Goal: Task Accomplishment & Management: Use online tool/utility

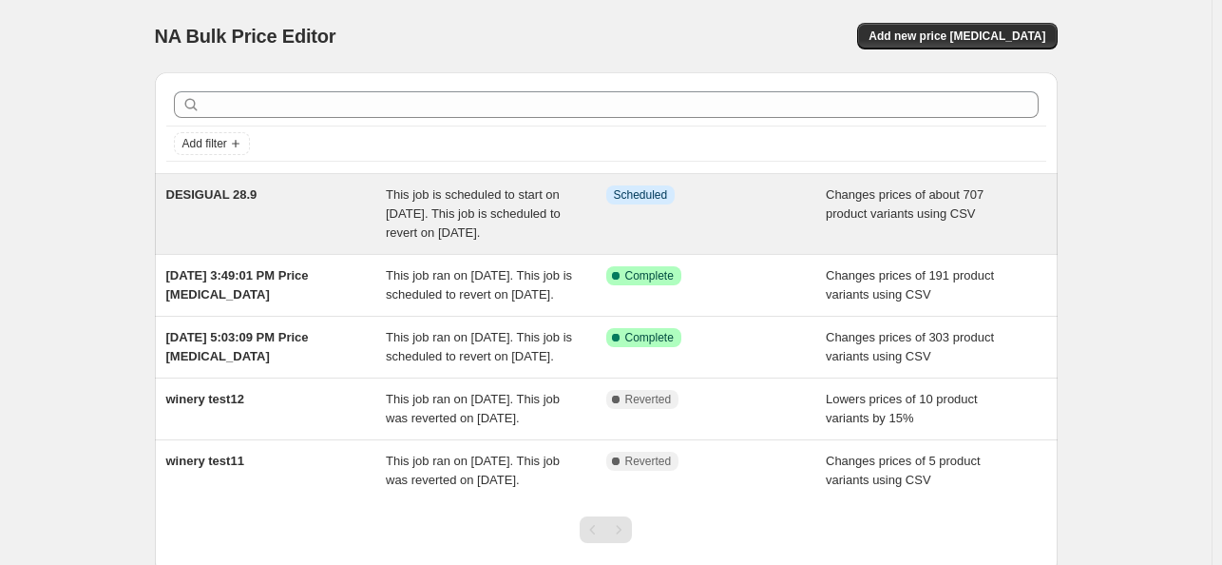
click at [278, 208] on div "DESIGUAL 28.9" at bounding box center [276, 213] width 220 height 57
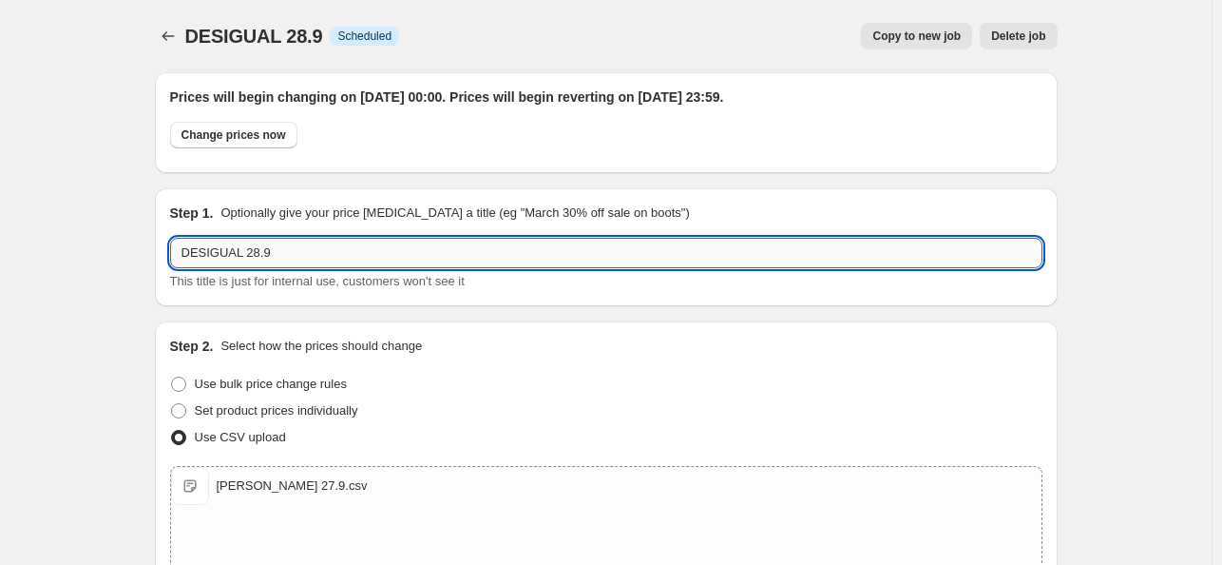
click at [244, 249] on input "DESIGUAL 28.9" at bounding box center [606, 253] width 872 height 30
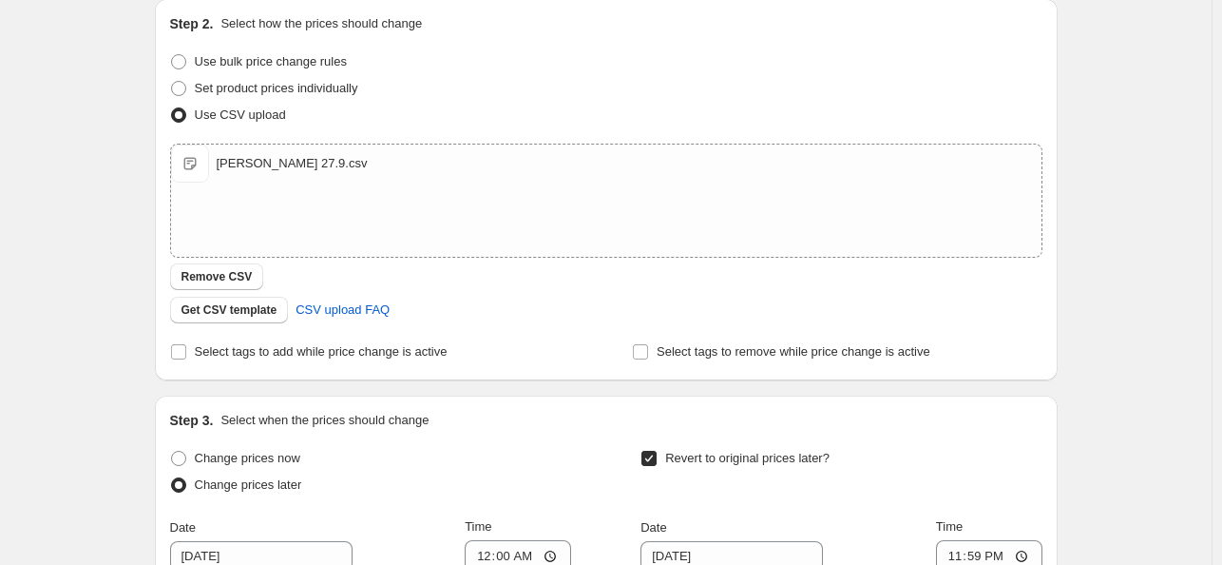
scroll to position [665, 0]
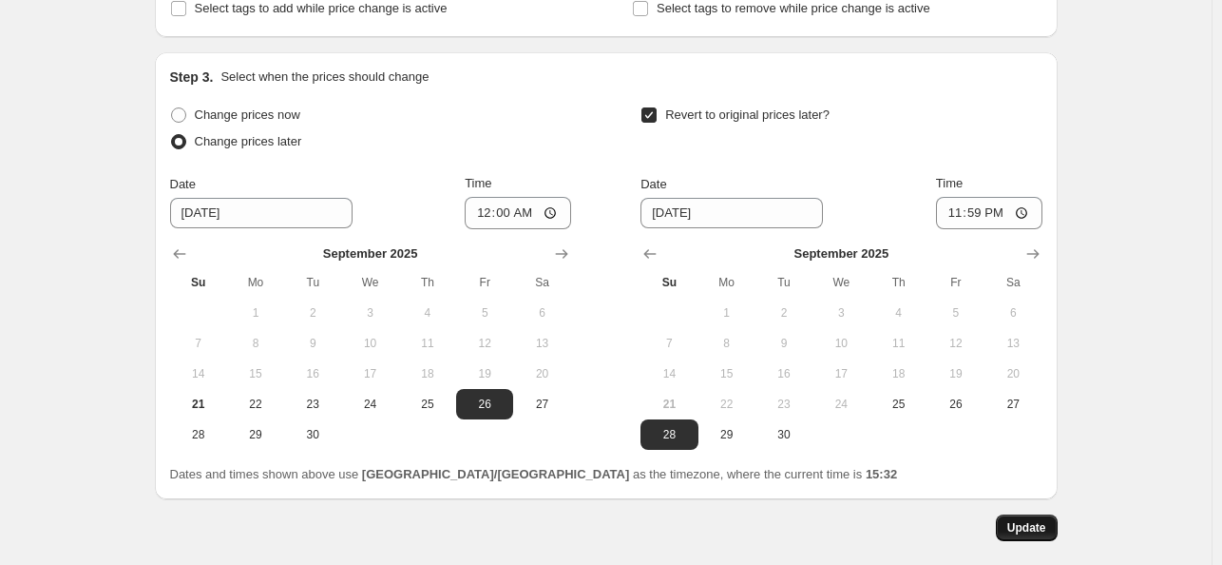
click at [1034, 527] on span "Update" at bounding box center [1026, 527] width 39 height 15
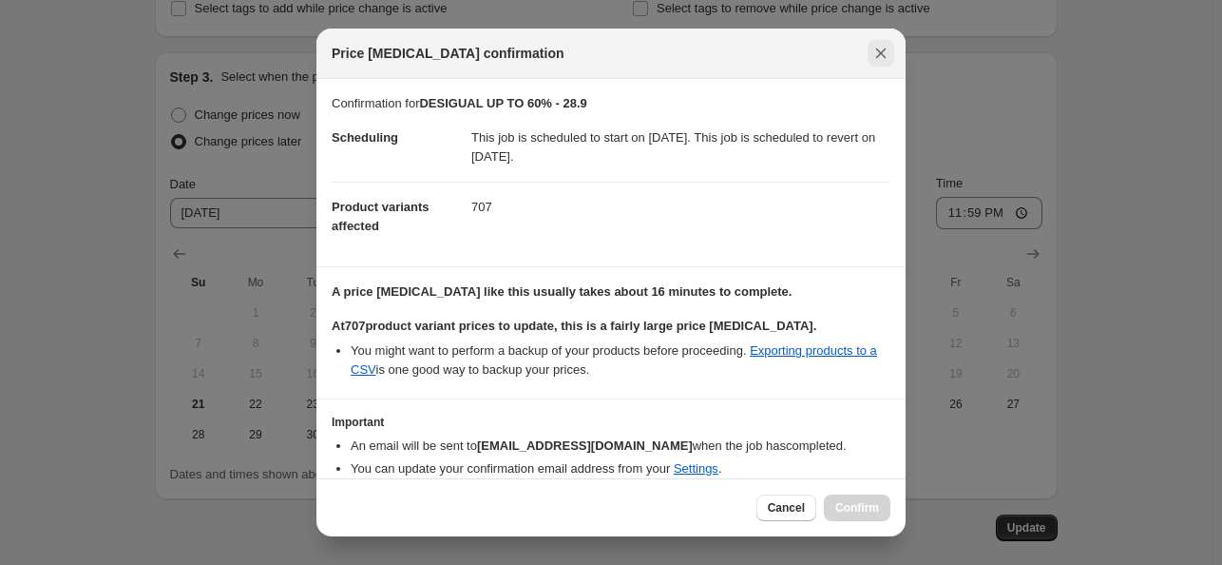
click at [886, 56] on icon "Close" at bounding box center [881, 53] width 19 height 19
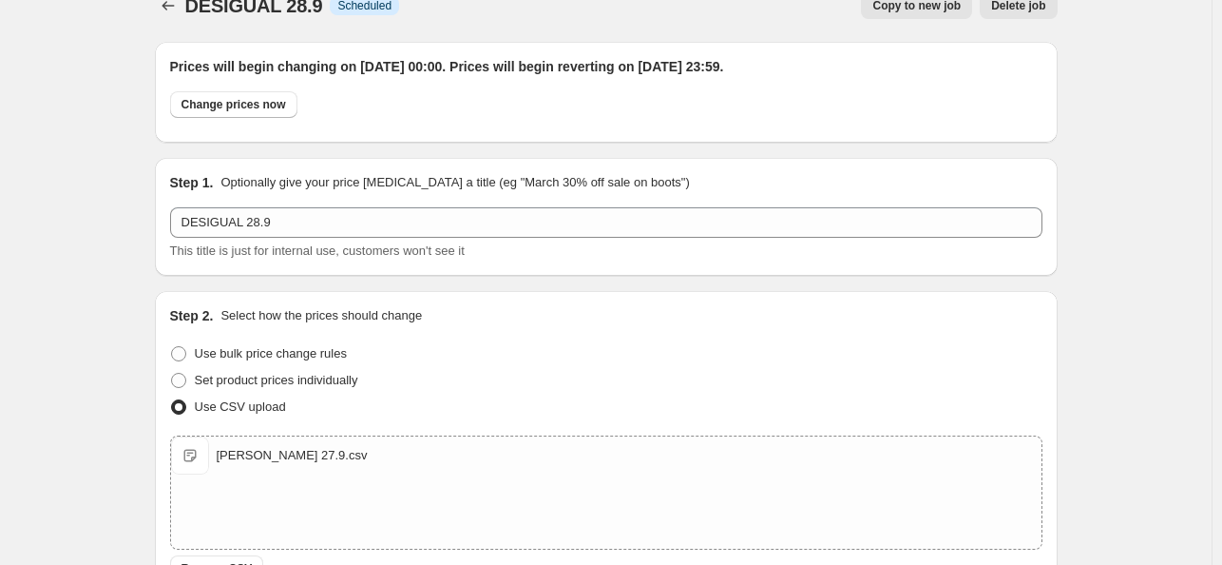
scroll to position [0, 0]
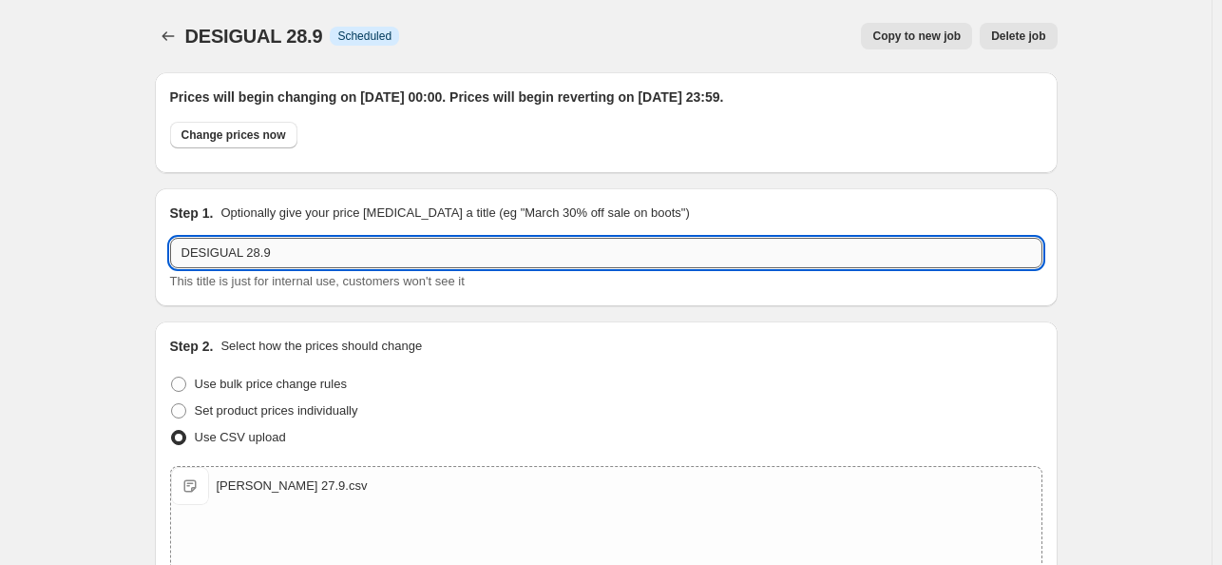
click at [242, 253] on input "DESIGUAL 28.9" at bounding box center [606, 253] width 872 height 30
type input "DESIGUAL UP TO 60% - 28.9"
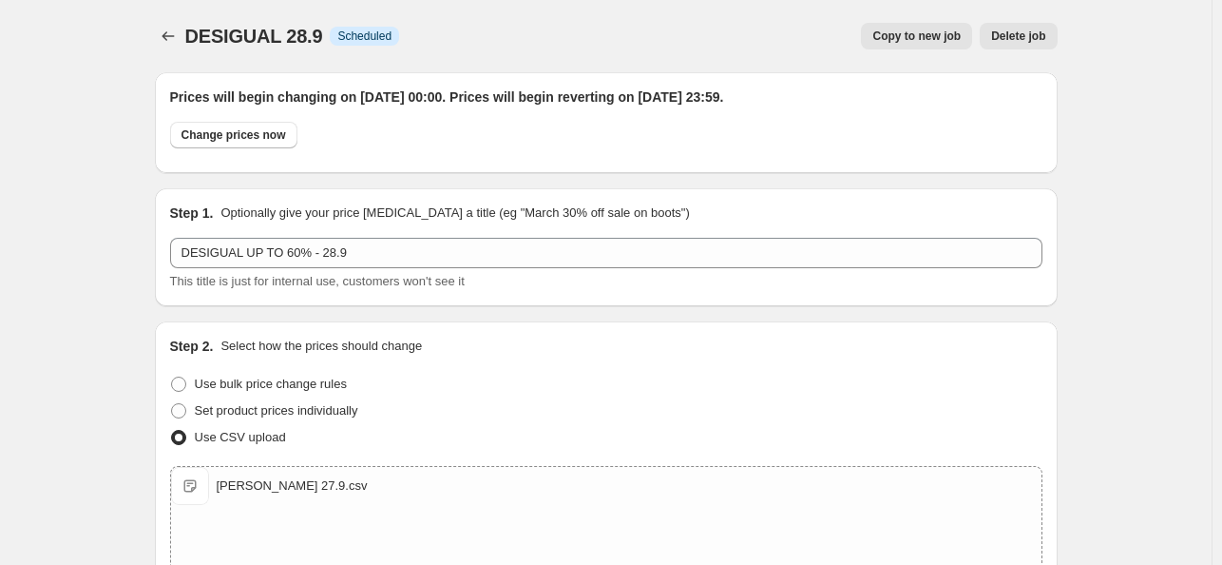
click at [509, 323] on div "Step 2. Select how the prices should change Use bulk price change rules Set pro…" at bounding box center [606, 511] width 903 height 381
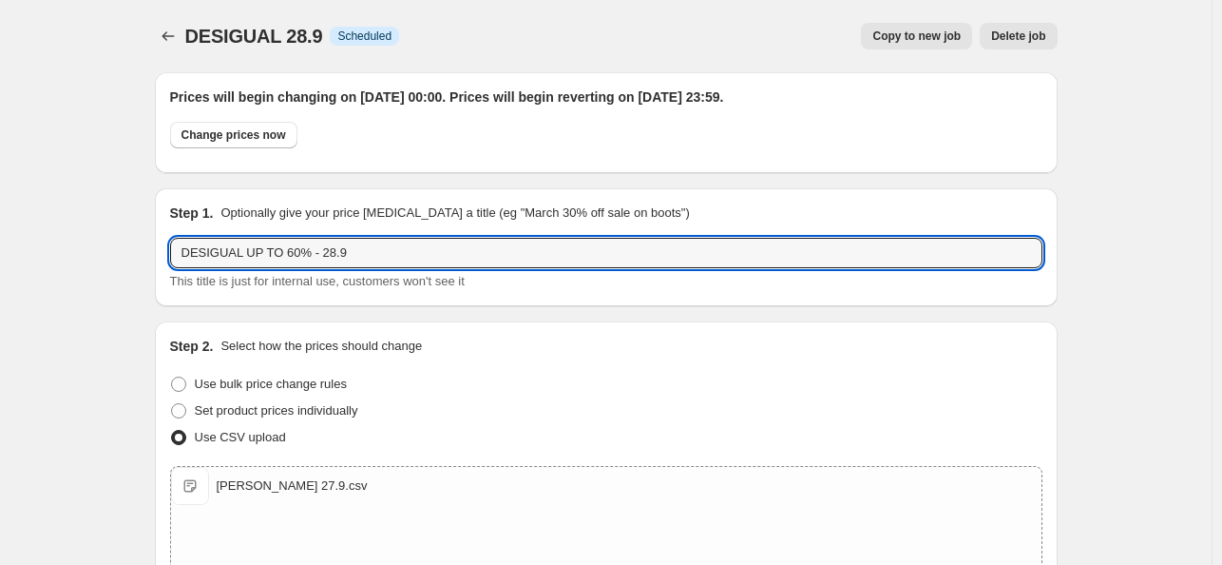
drag, startPoint x: 365, startPoint y: 246, endPoint x: 0, endPoint y: 249, distance: 365.0
click at [179, 48] on button "Price change jobs" at bounding box center [168, 36] width 27 height 27
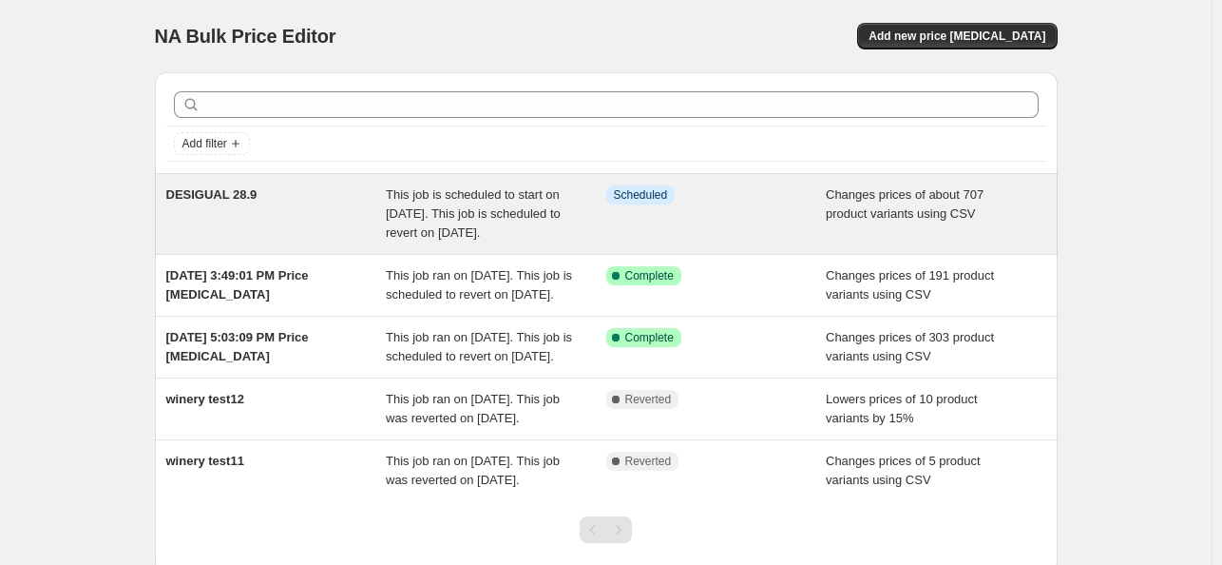
click at [261, 220] on div "DESIGUAL 28.9" at bounding box center [276, 213] width 220 height 57
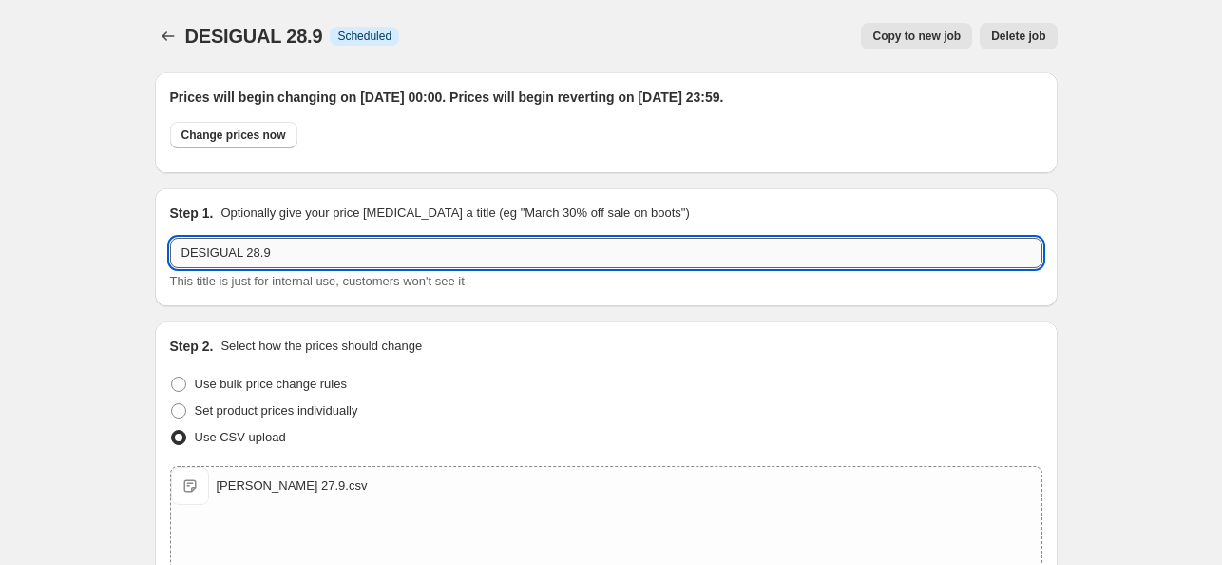
click at [342, 241] on input "DESIGUAL 28.9" at bounding box center [606, 253] width 872 height 30
paste input "UP TO 60% -"
type input "DESIGUAL UP TO 60% - 28.9"
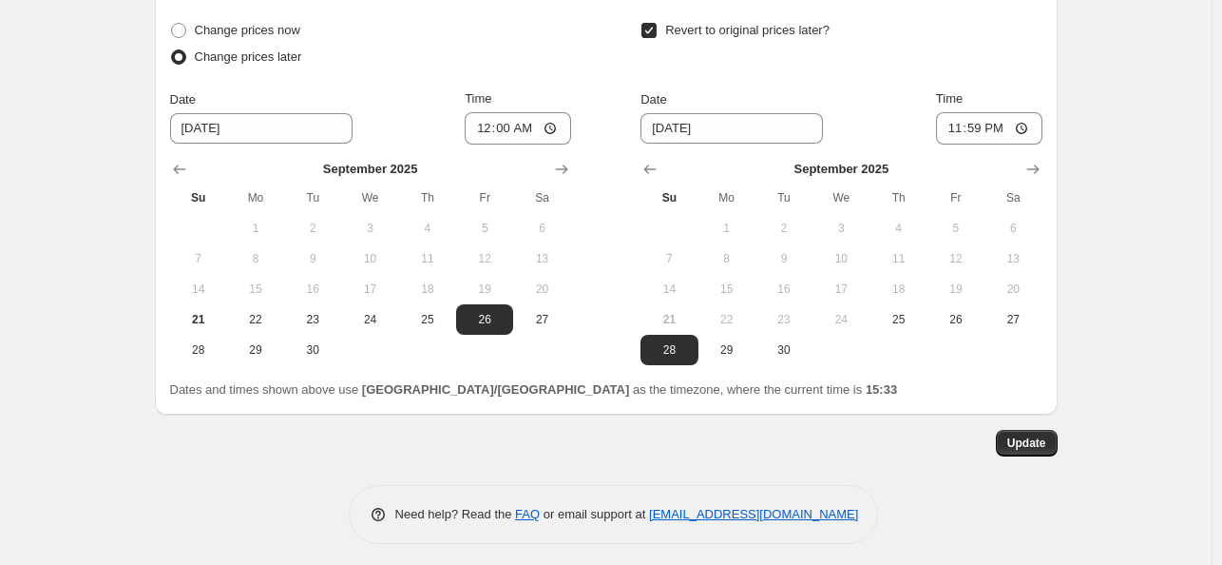
scroll to position [757, 0]
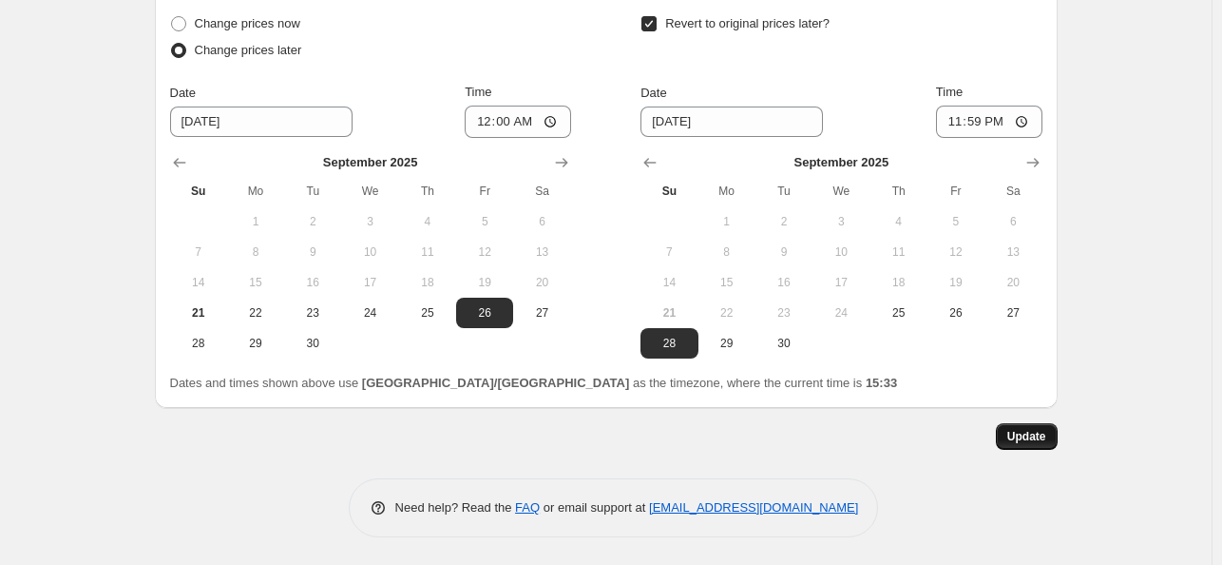
click at [1037, 440] on span "Update" at bounding box center [1026, 436] width 39 height 15
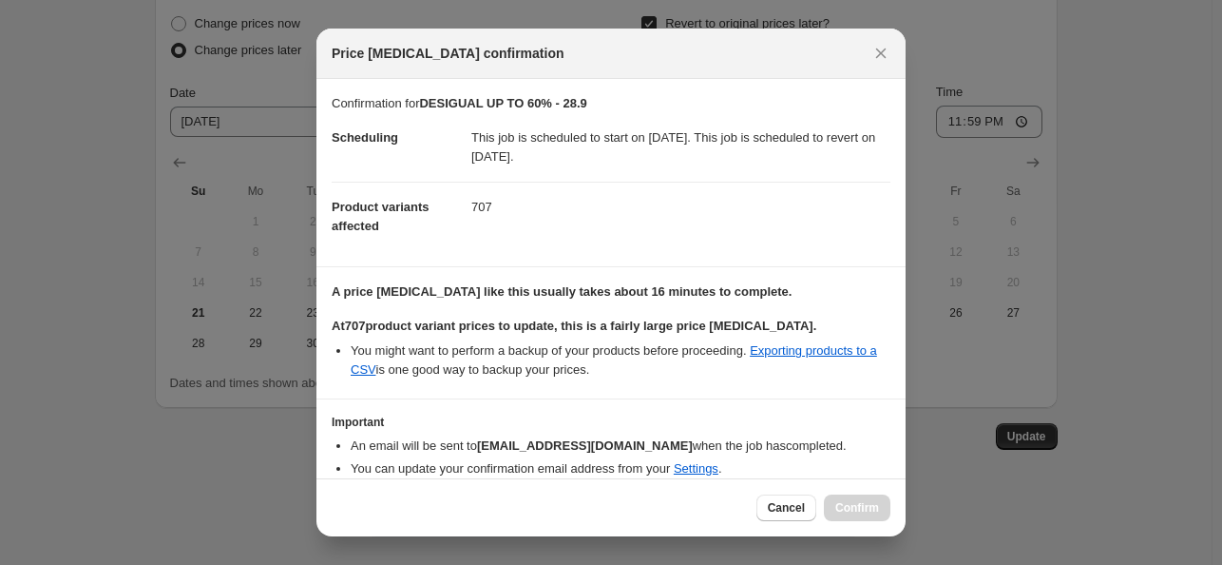
scroll to position [76, 0]
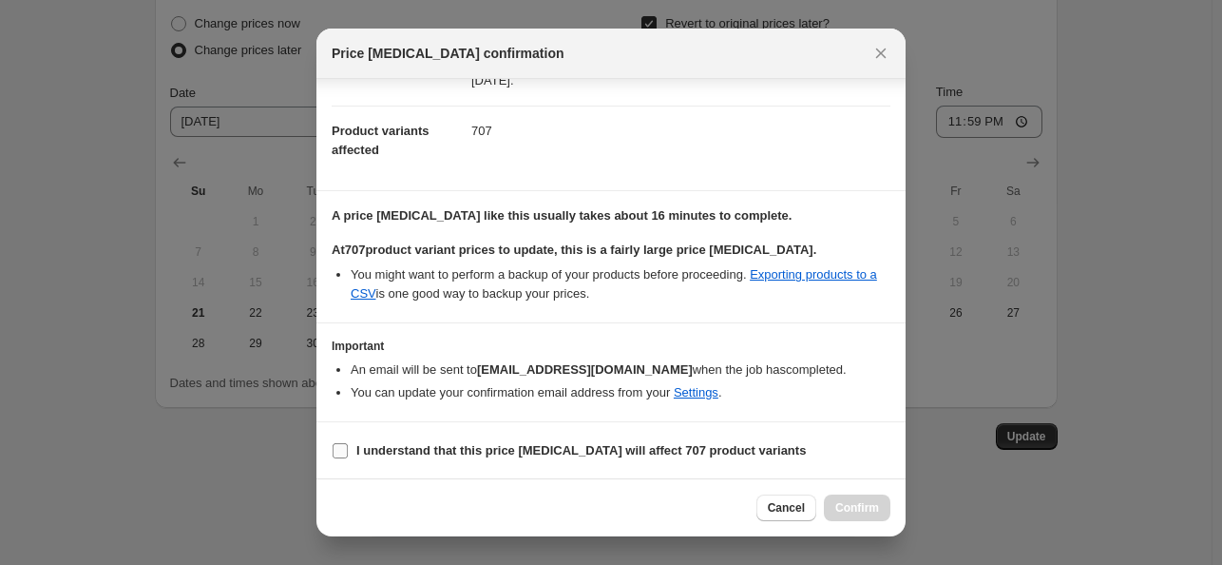
click at [343, 448] on input "I understand that this price [MEDICAL_DATA] will affect 707 product variants" at bounding box center [340, 450] width 15 height 15
checkbox input "true"
click at [880, 506] on button "Confirm" at bounding box center [857, 507] width 67 height 27
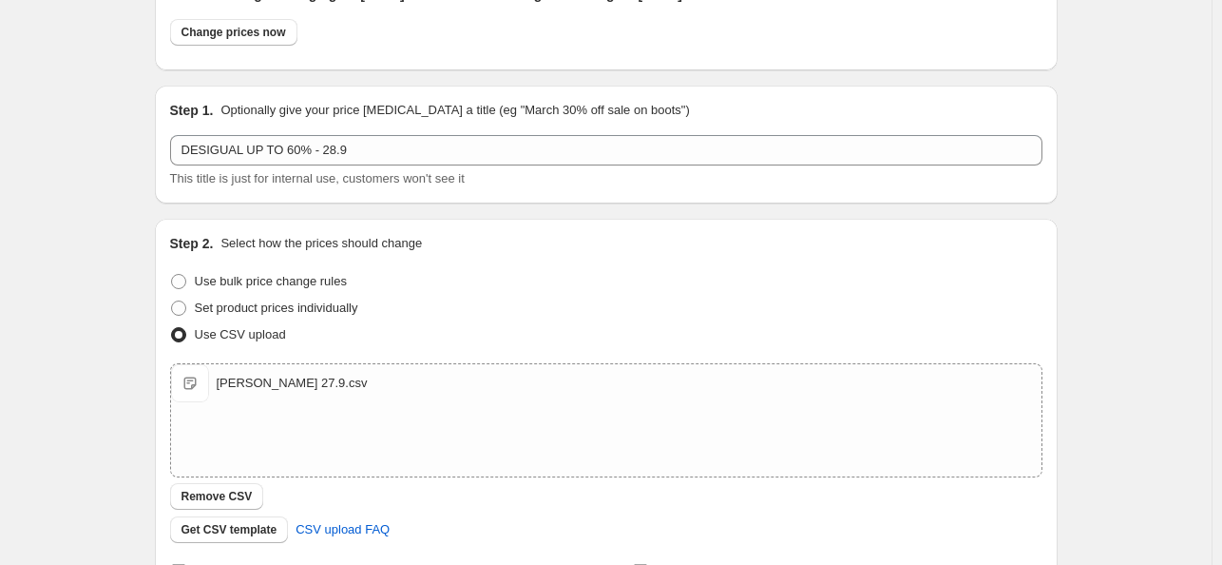
scroll to position [0, 0]
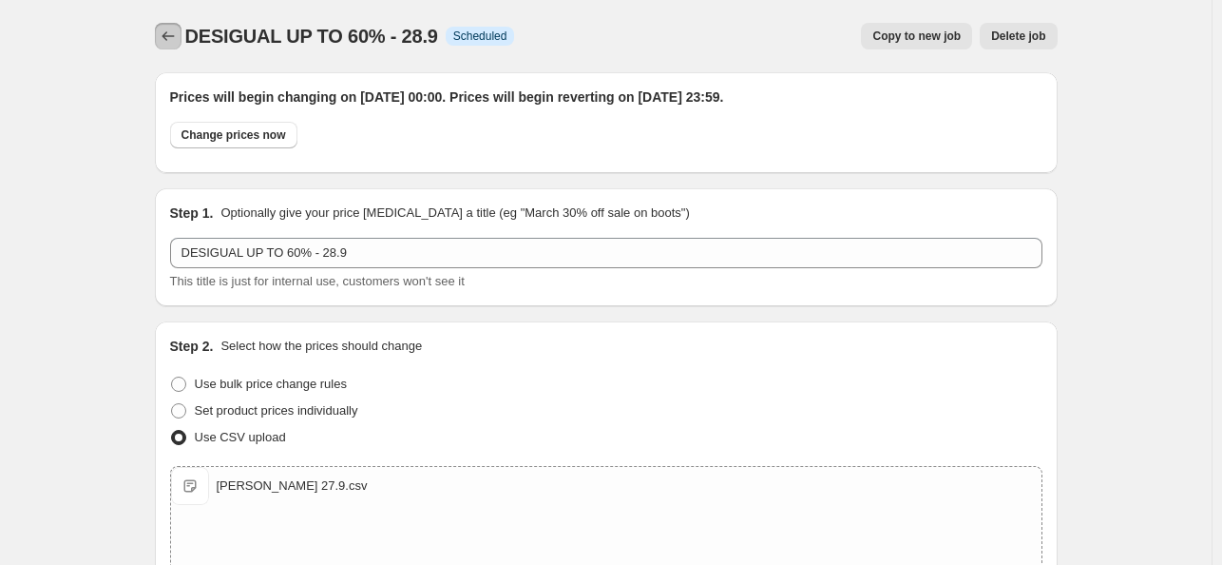
click at [168, 37] on icon "Price change jobs" at bounding box center [168, 36] width 19 height 19
